Goal: Information Seeking & Learning: Learn about a topic

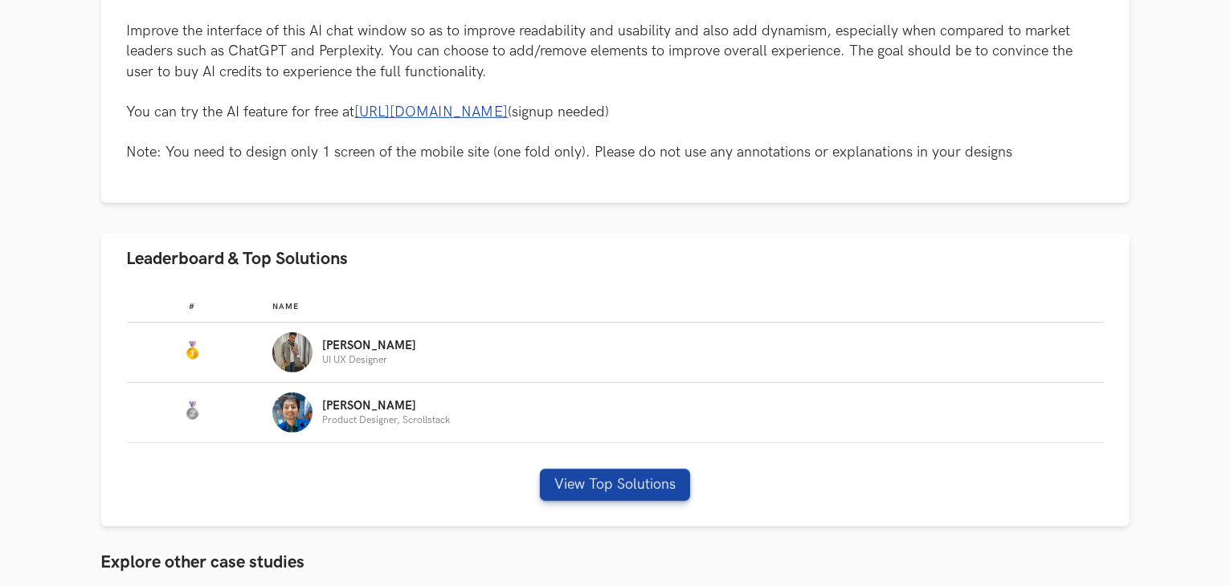
scroll to position [1072, 0]
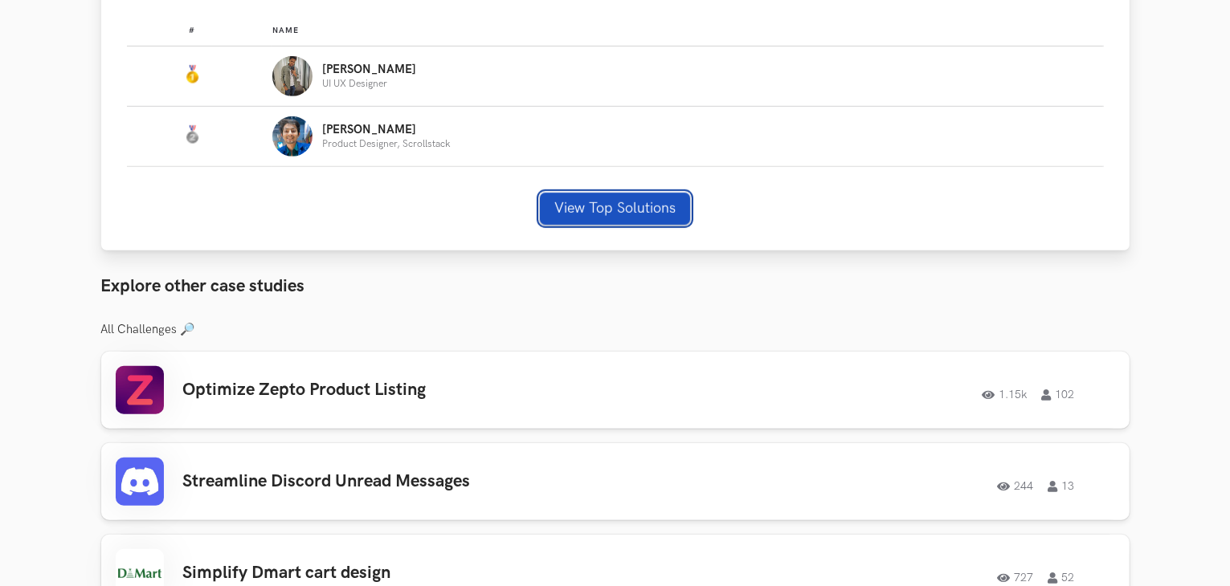
click at [594, 210] on button "View Top Solutions" at bounding box center [615, 209] width 150 height 32
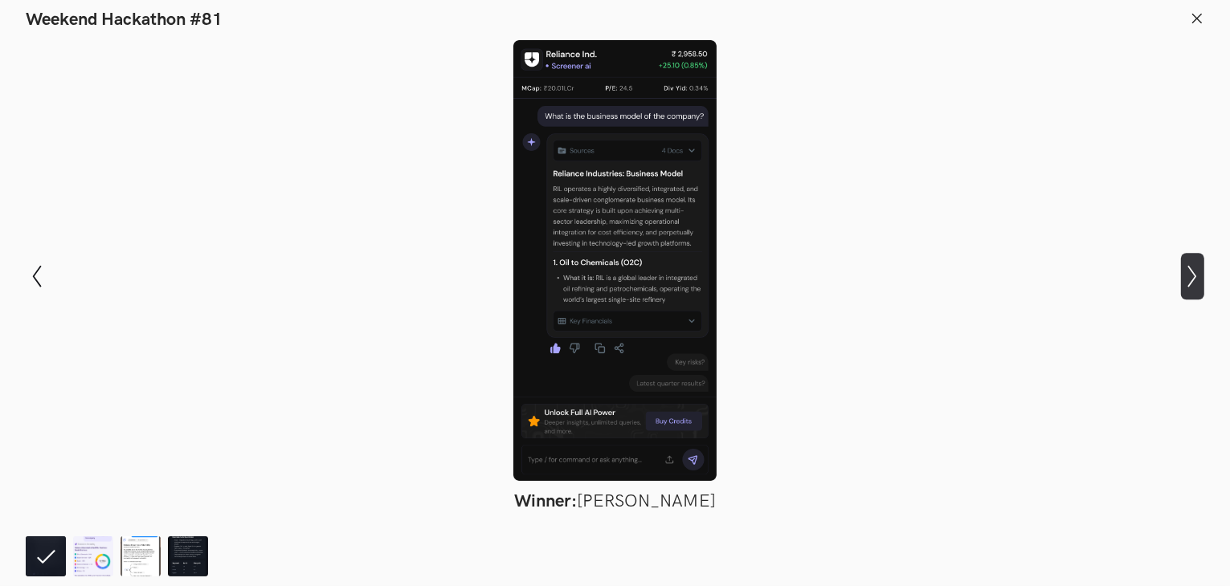
click at [1181, 280] on icon "Show next slide" at bounding box center [1192, 276] width 23 height 23
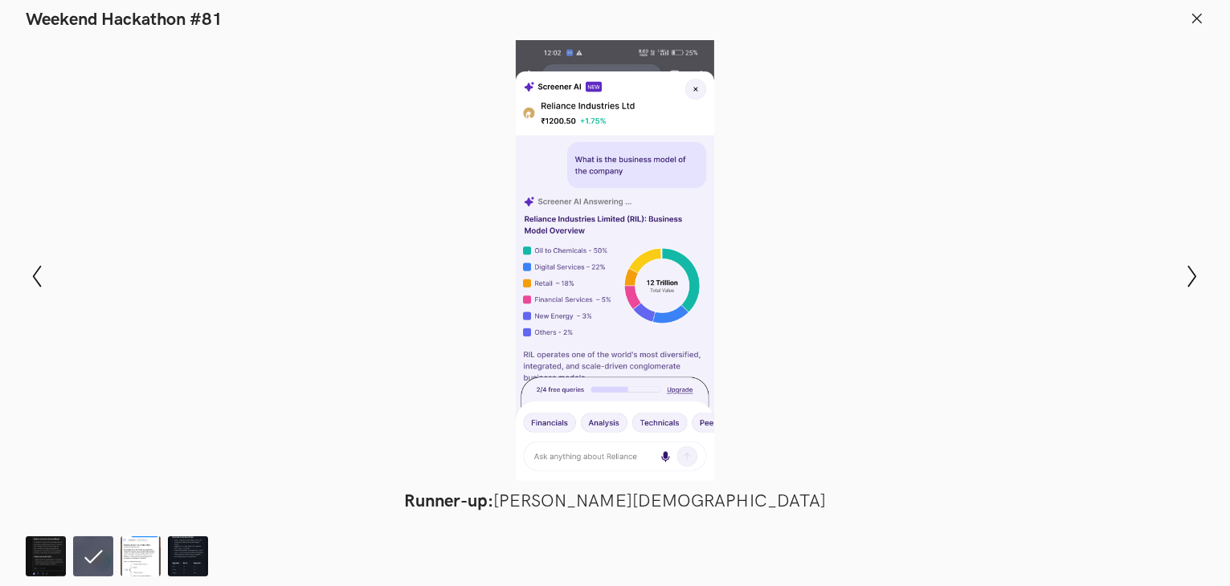
click at [1067, 288] on div at bounding box center [615, 260] width 1112 height 441
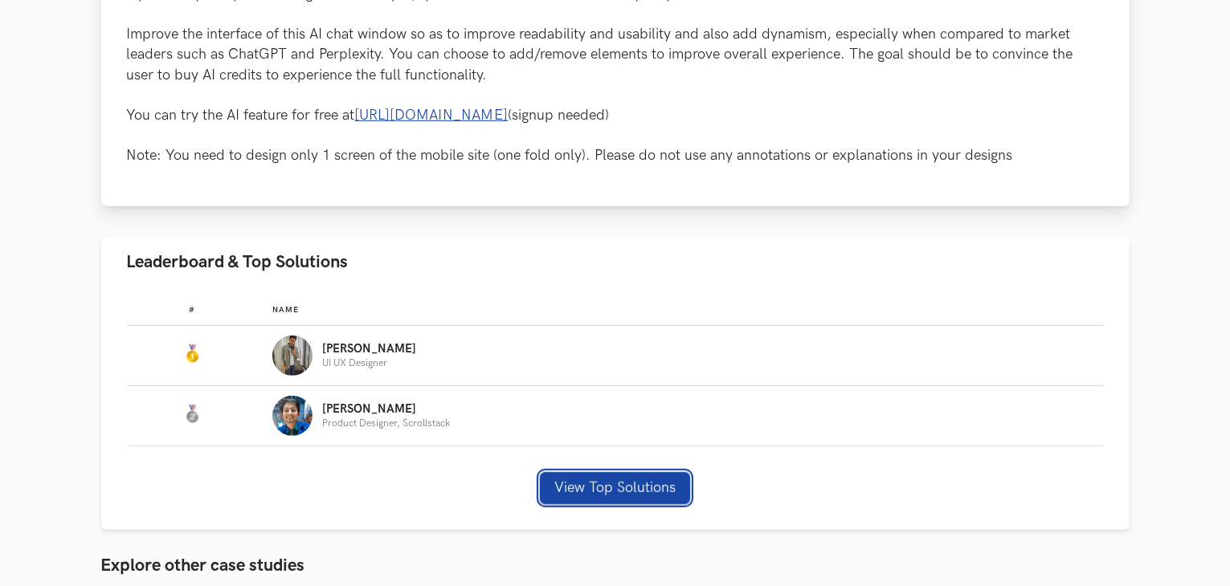
scroll to position [794, 0]
click at [598, 492] on button "View Top Solutions" at bounding box center [615, 487] width 150 height 32
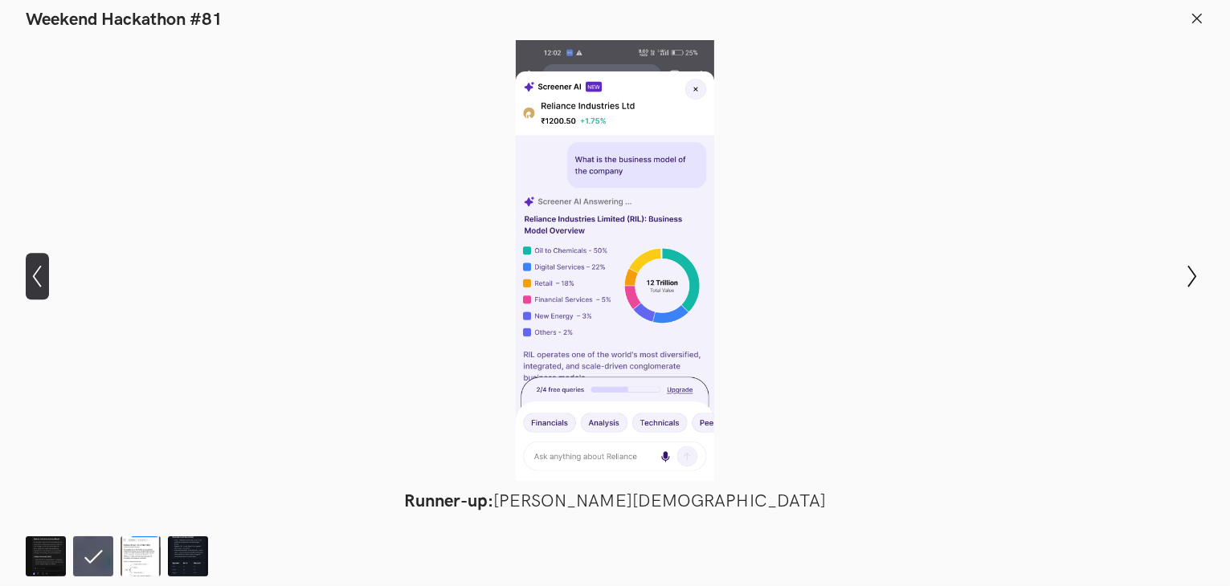
click at [34, 259] on button "Show previous slide" at bounding box center [37, 276] width 23 height 47
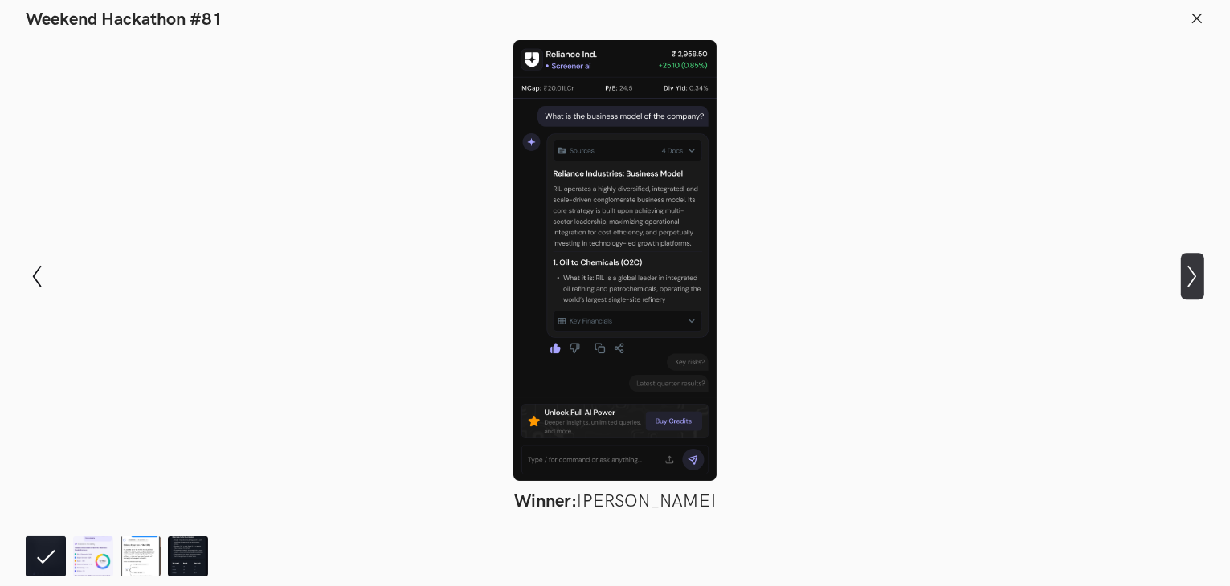
click at [1189, 276] on icon "Show next slide" at bounding box center [1192, 276] width 23 height 23
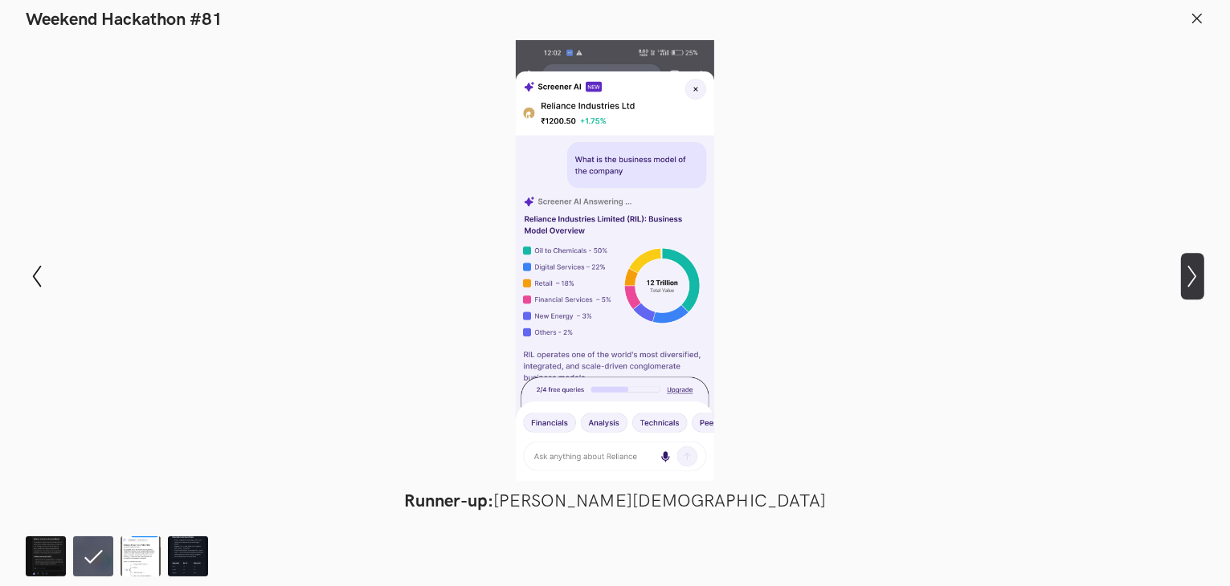
click at [1189, 276] on icon "Show next slide" at bounding box center [1192, 276] width 23 height 23
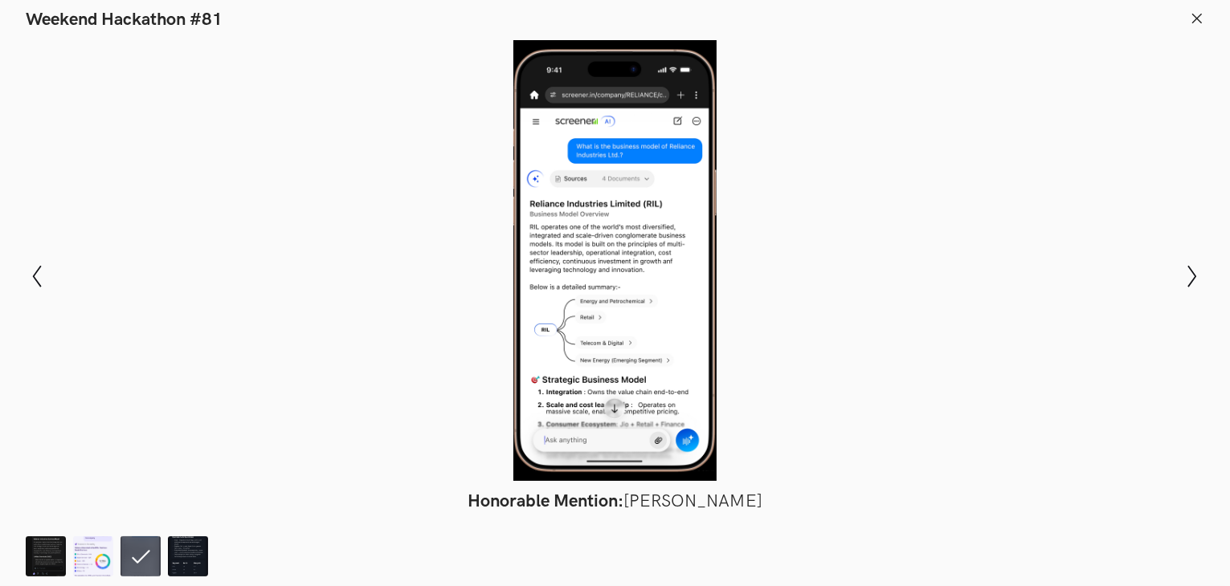
click at [895, 177] on div at bounding box center [615, 260] width 1112 height 441
click at [1187, 271] on icon "Show next slide" at bounding box center [1192, 276] width 23 height 23
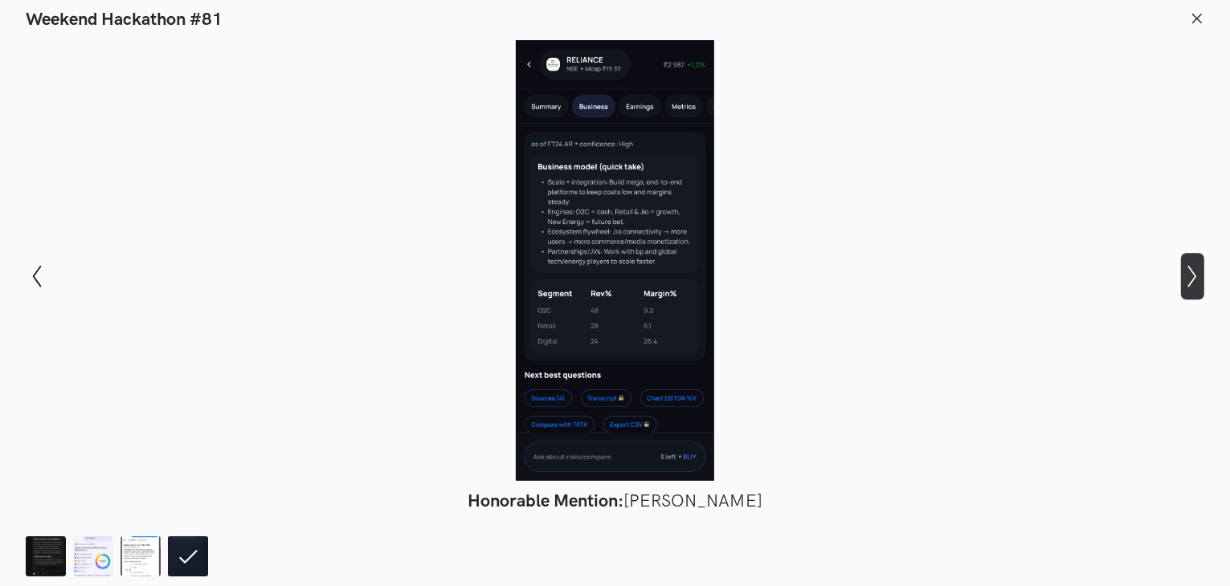
click at [1187, 271] on icon "Show next slide" at bounding box center [1192, 276] width 23 height 23
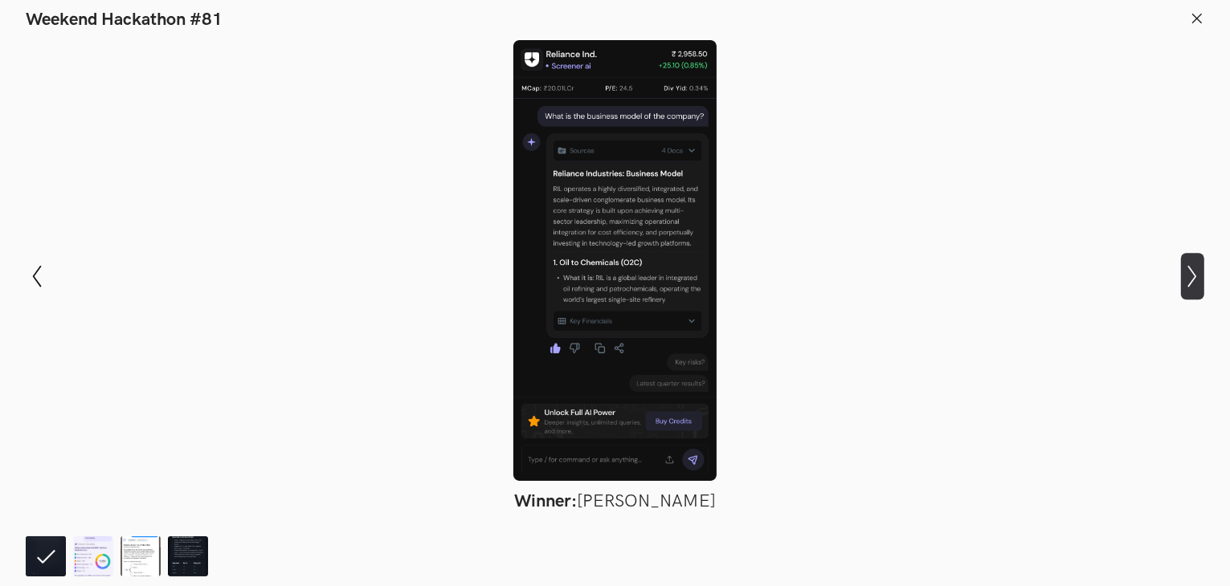
click at [1187, 271] on icon "Show next slide" at bounding box center [1192, 276] width 23 height 23
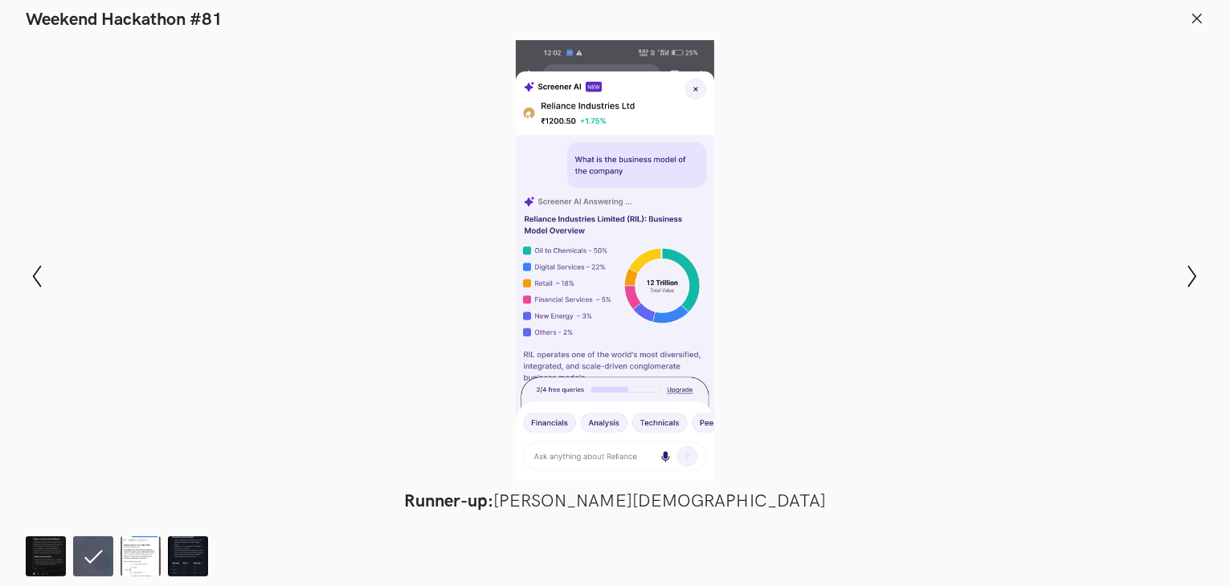
click at [703, 120] on div at bounding box center [615, 260] width 1112 height 441
click at [775, 134] on div at bounding box center [615, 260] width 1112 height 441
